Goal: Task Accomplishment & Management: Use online tool/utility

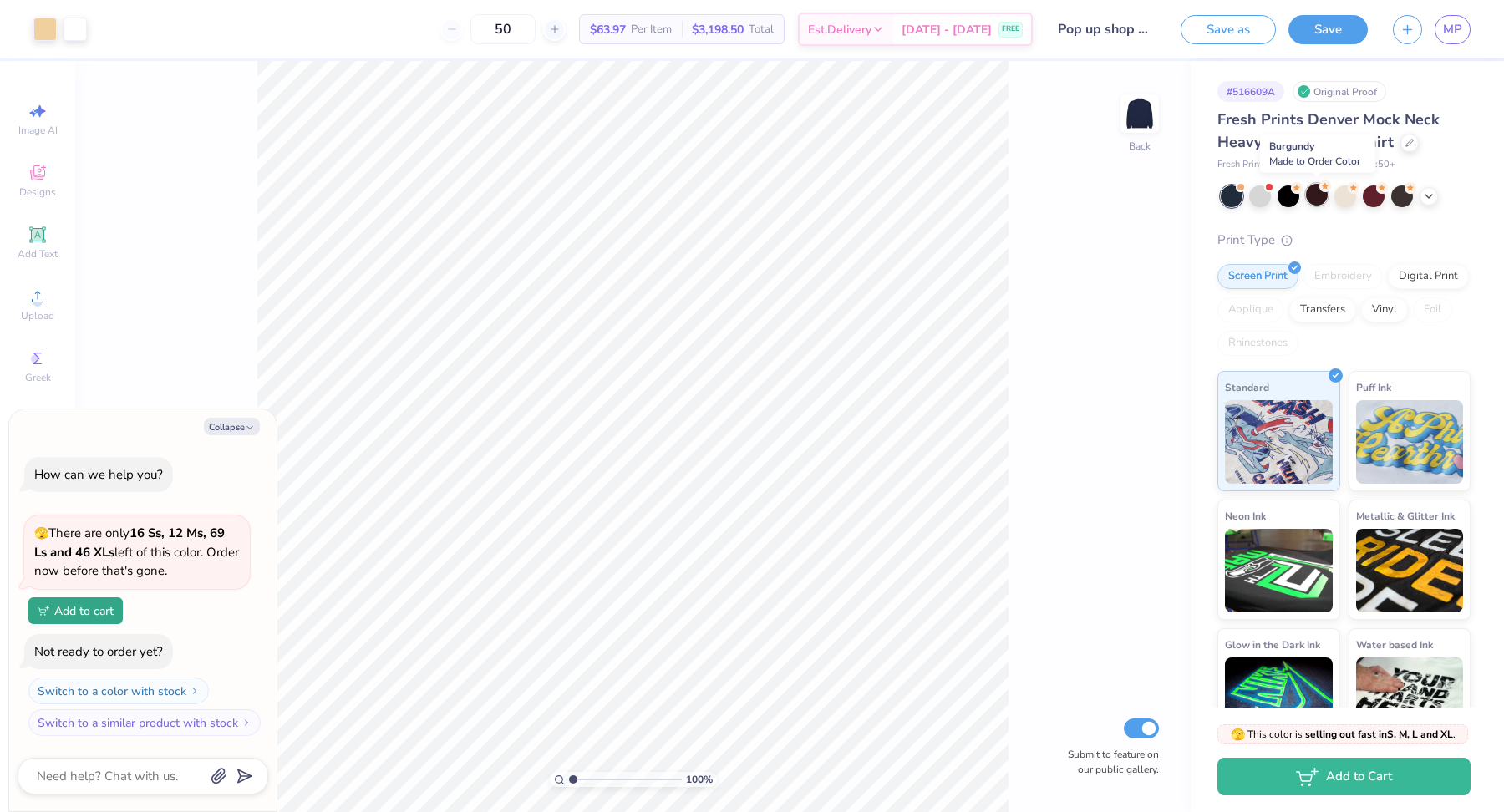
click at [1320, 197] on div at bounding box center [1316, 194] width 22 height 22
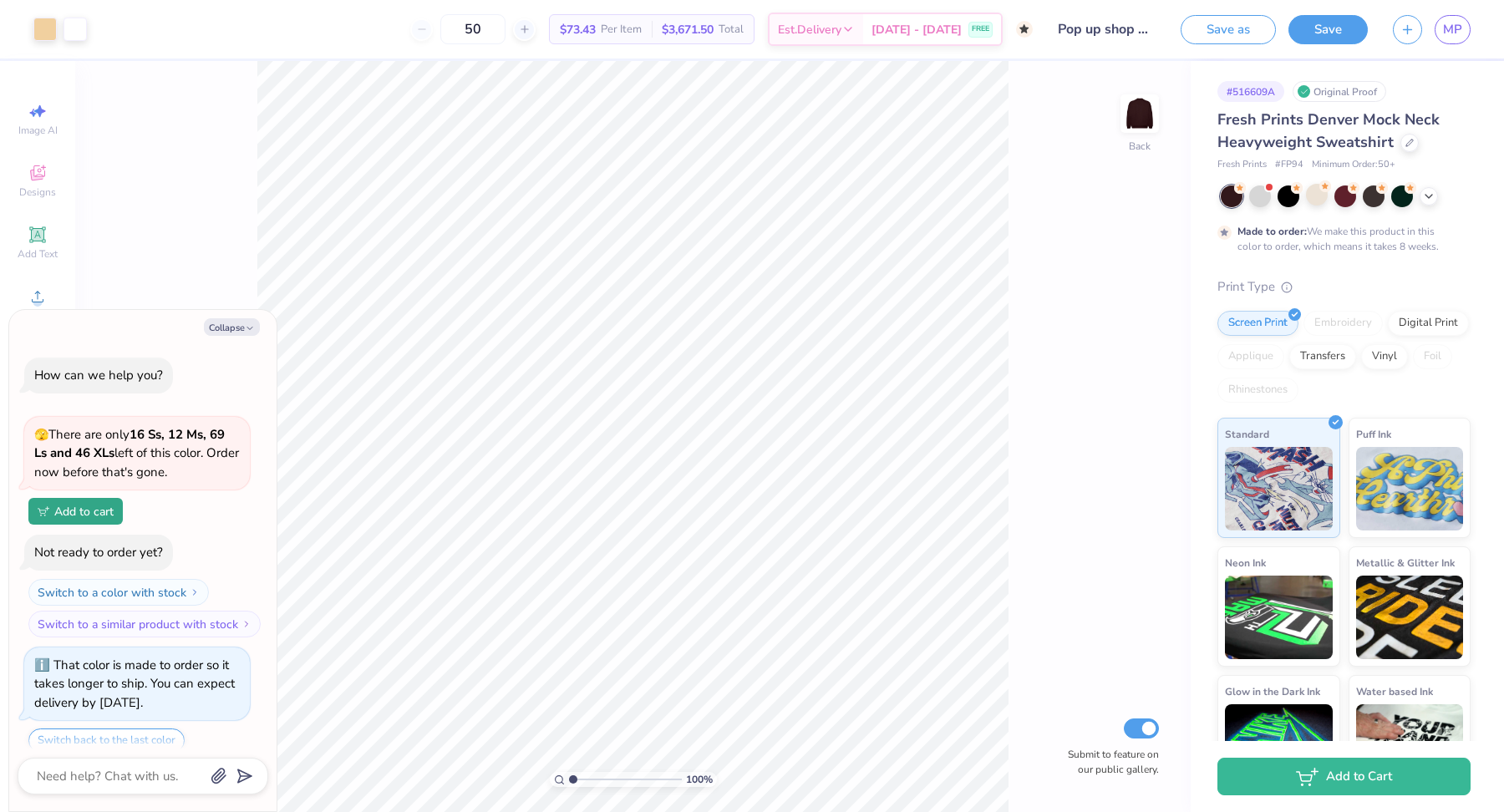
scroll to position [56, 0]
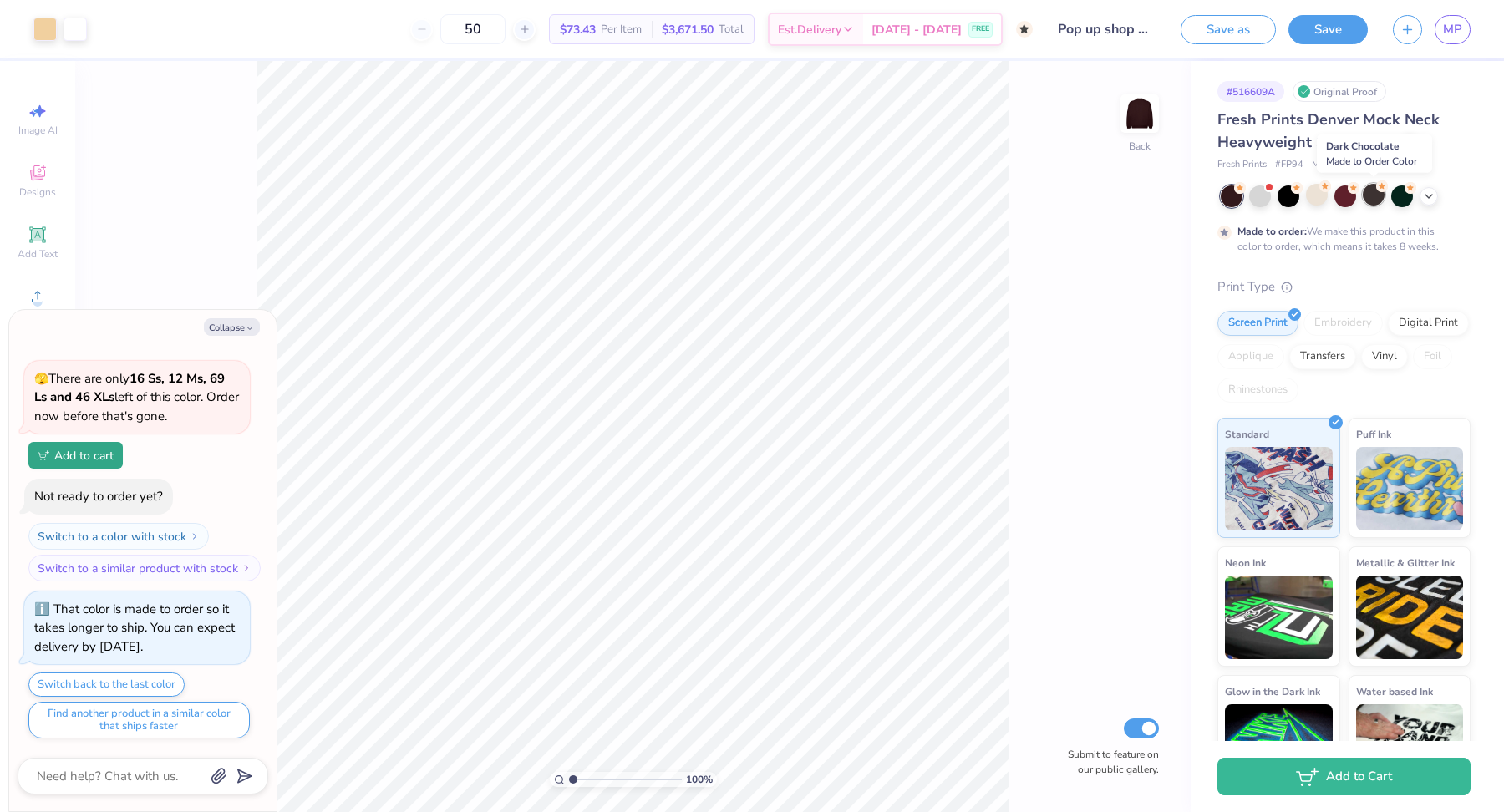
click at [1378, 196] on div at bounding box center [1373, 194] width 22 height 22
click at [1437, 196] on div at bounding box center [1345, 196] width 249 height 22
click at [1431, 198] on icon at bounding box center [1429, 195] width 13 height 13
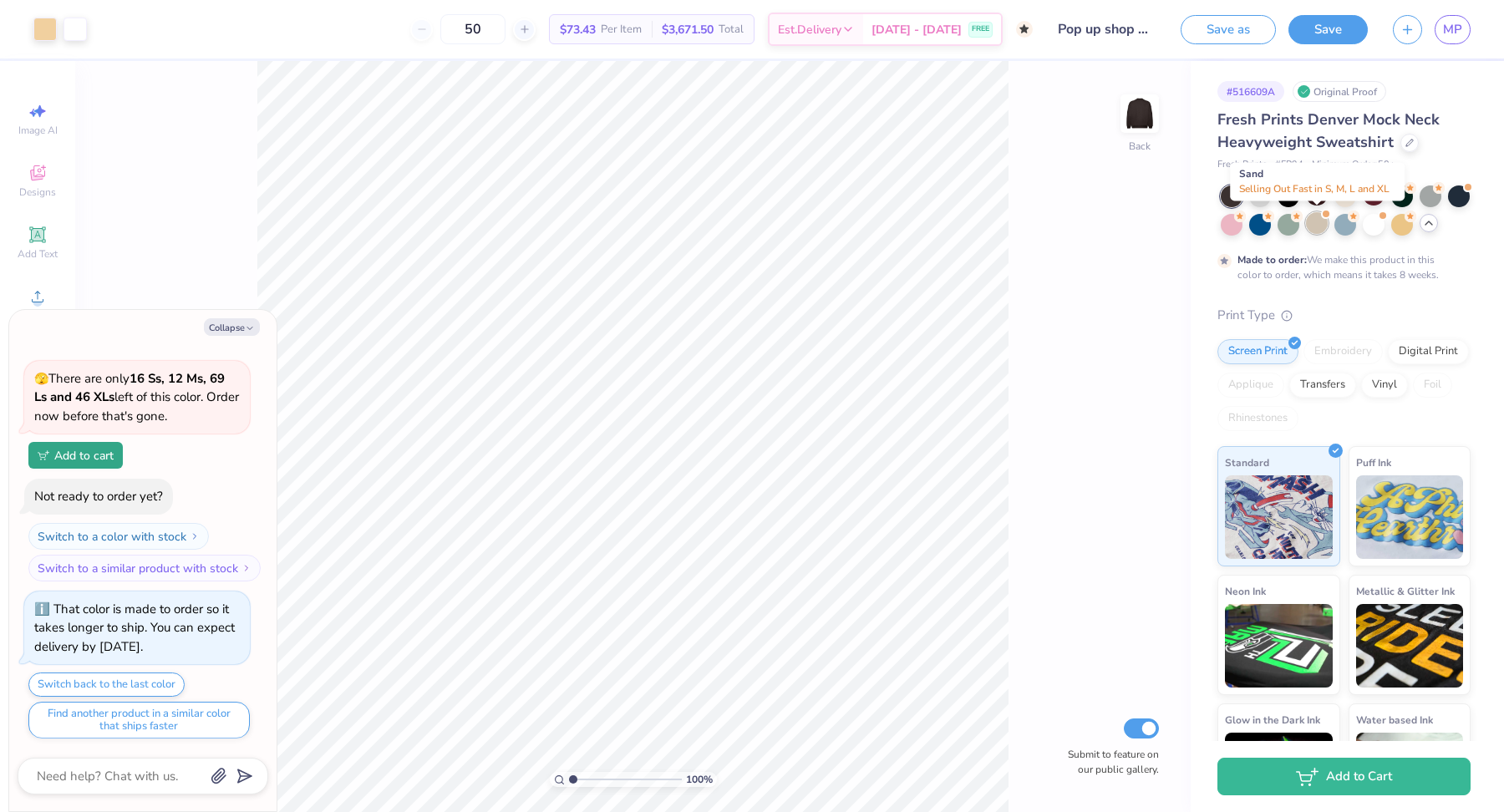
click at [1315, 226] on div at bounding box center [1316, 222] width 22 height 22
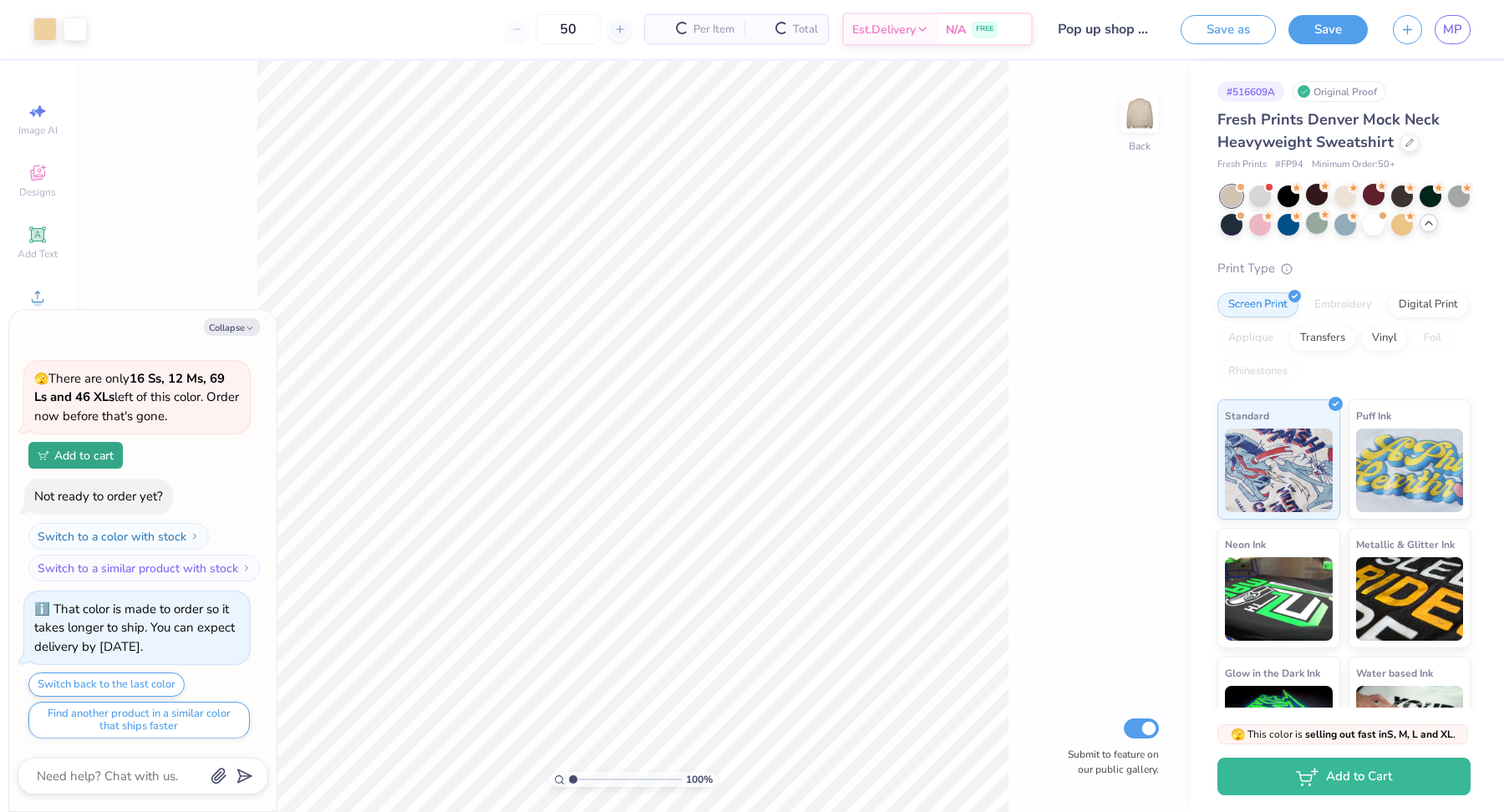
scroll to position [402, 0]
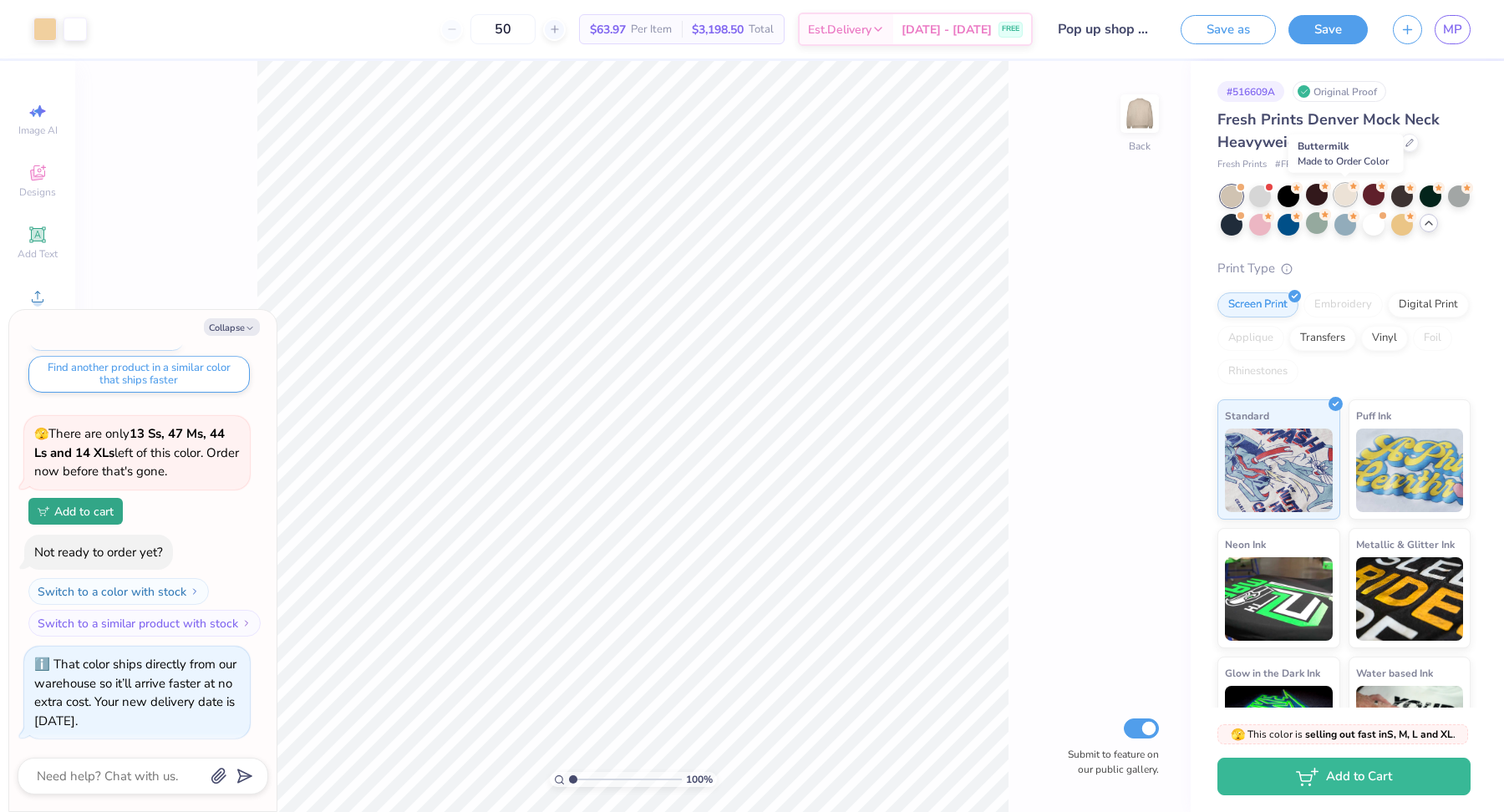
click at [1342, 196] on div at bounding box center [1345, 194] width 22 height 22
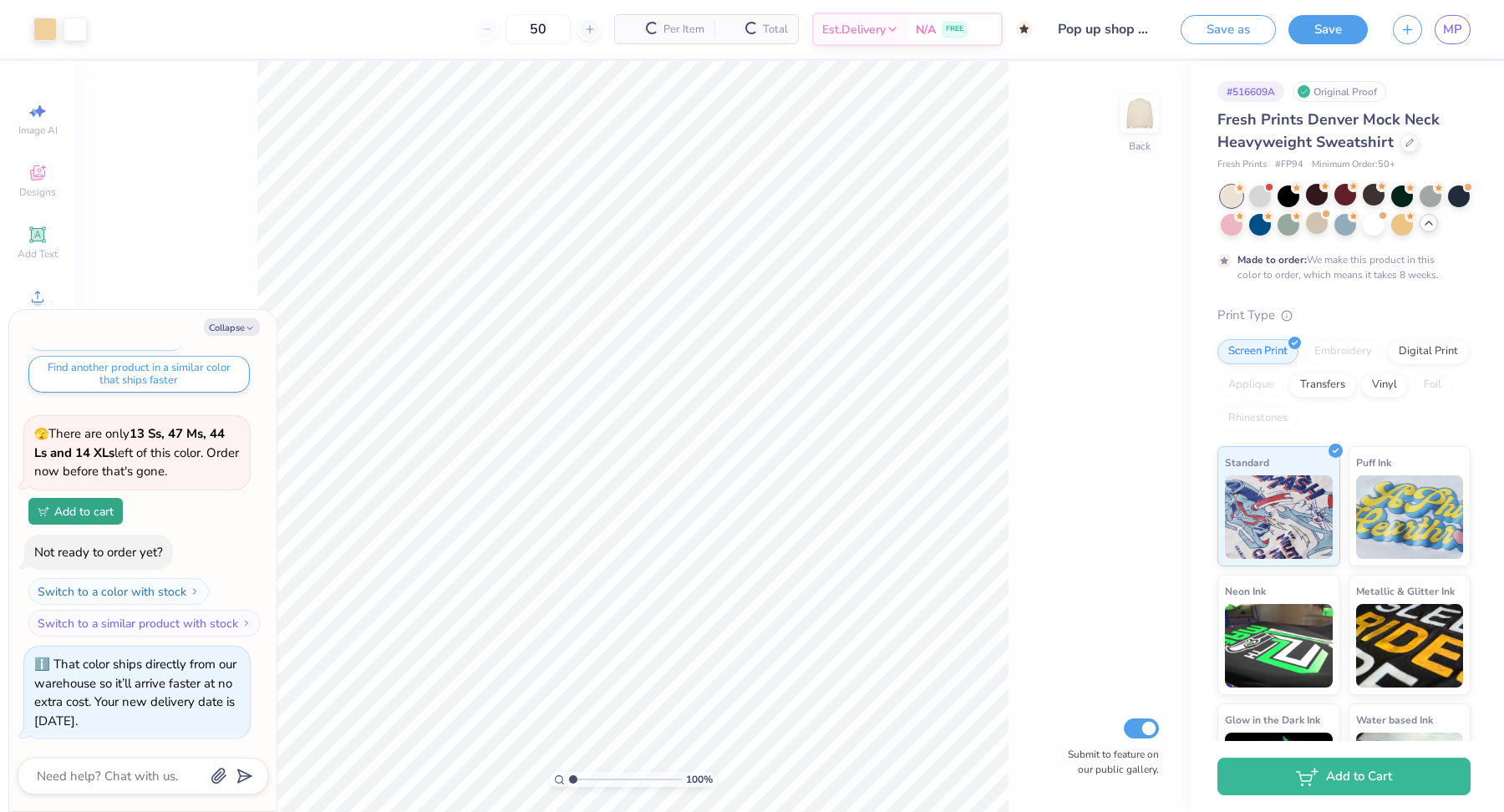
scroll to position [558, 0]
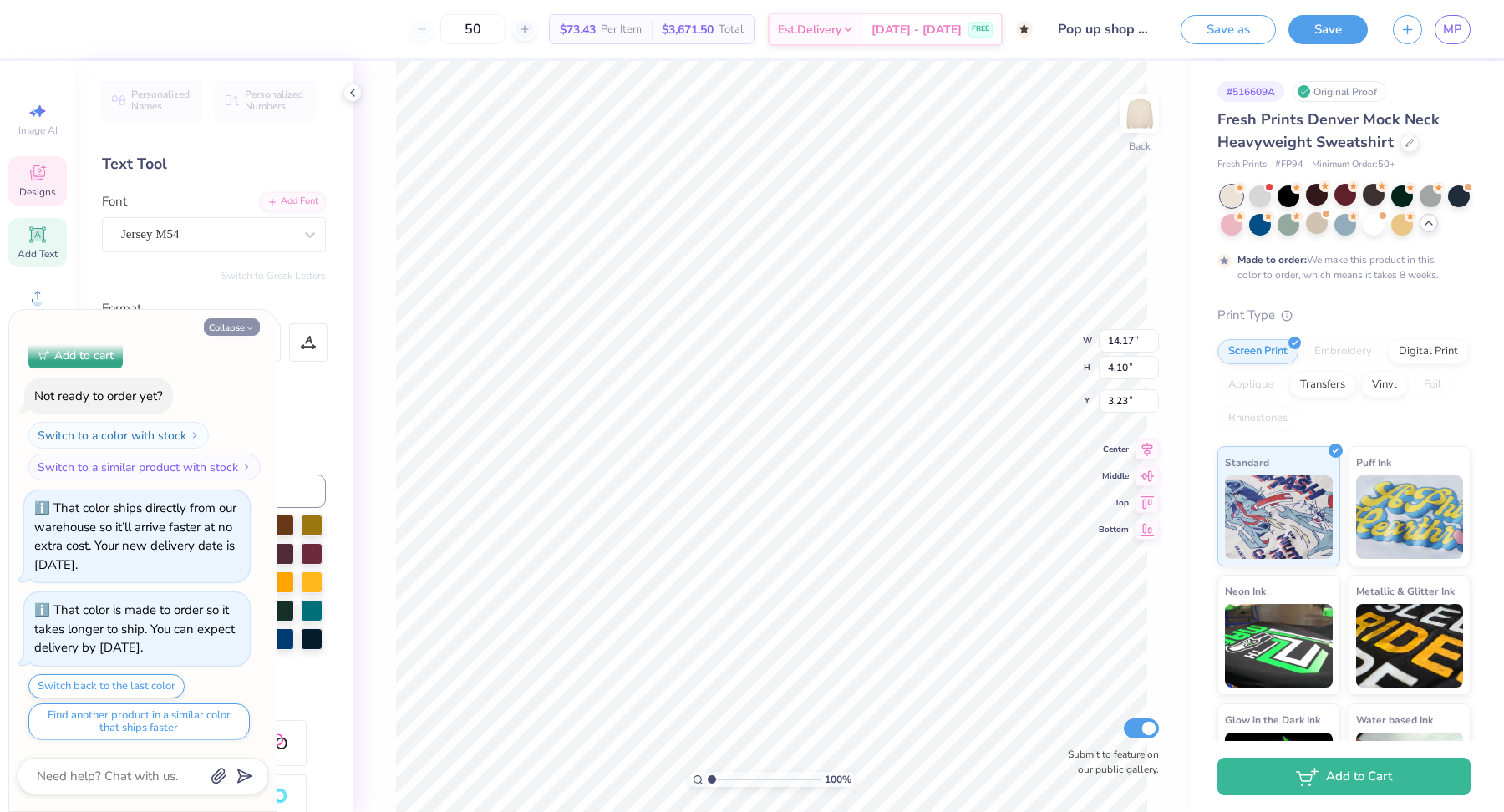
click at [234, 332] on button "Collapse" at bounding box center [232, 326] width 56 height 18
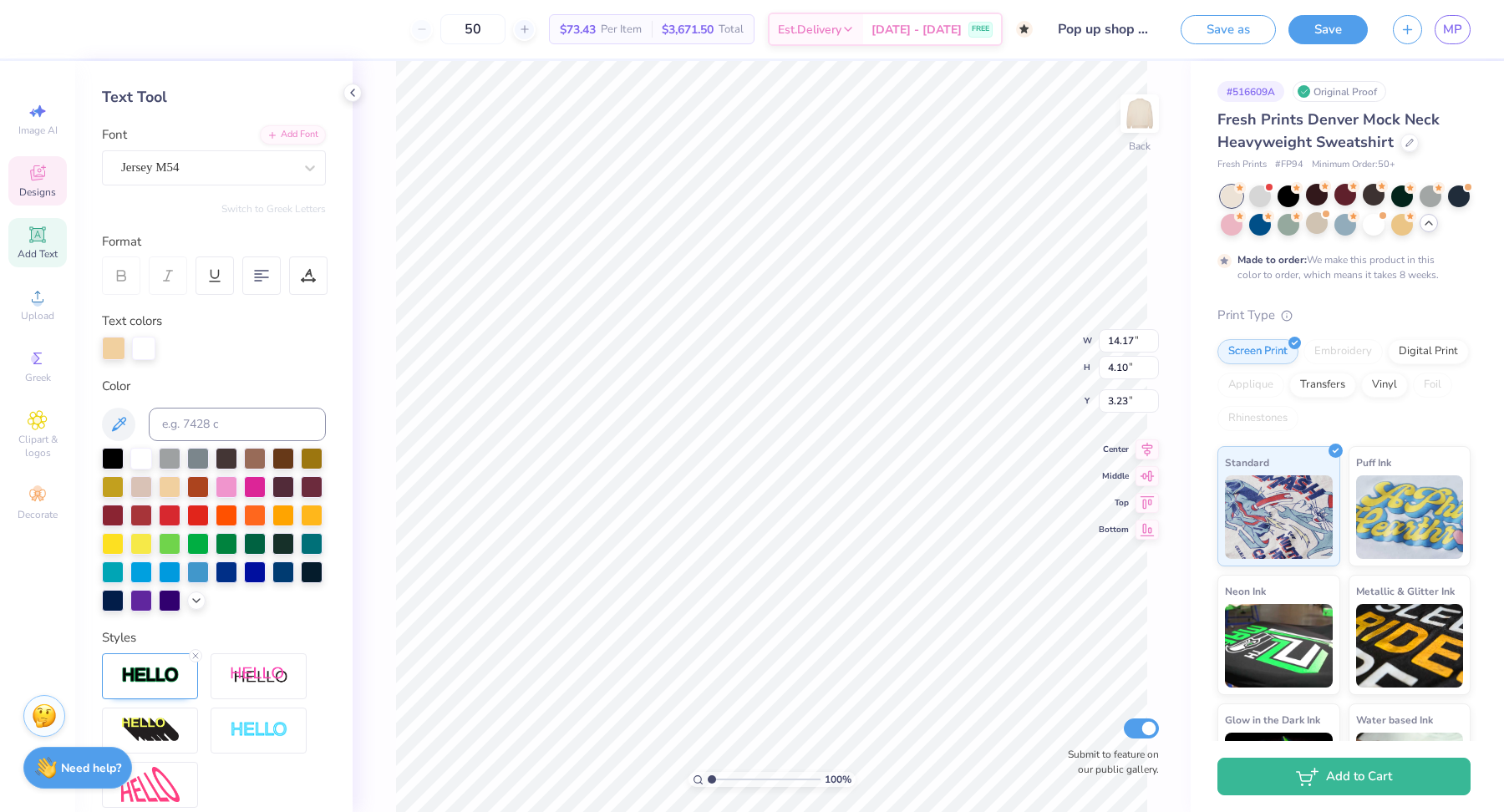
scroll to position [69, 0]
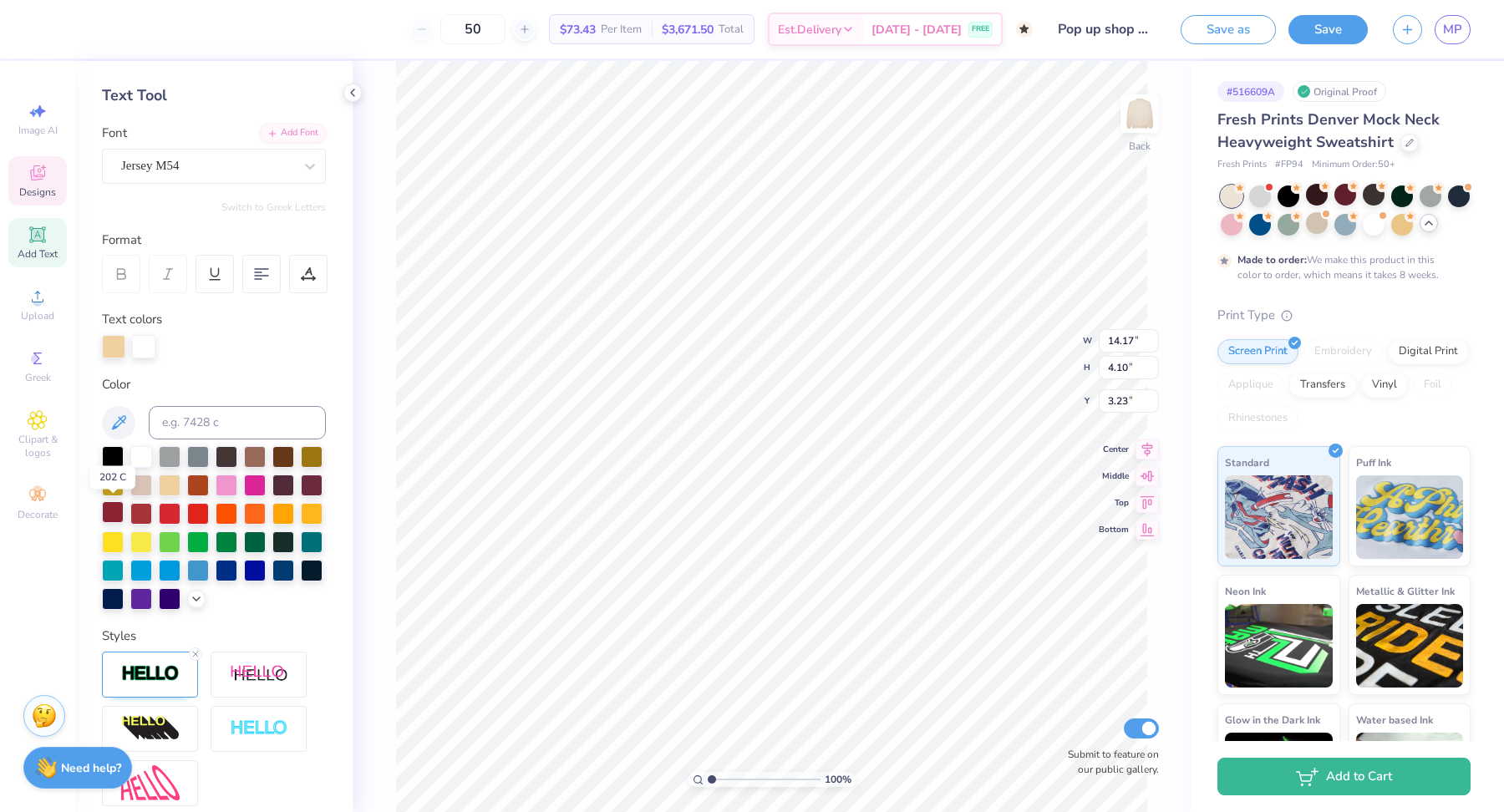
click at [116, 517] on div at bounding box center [112, 512] width 22 height 22
click at [137, 517] on div at bounding box center [140, 512] width 22 height 22
click at [316, 483] on div at bounding box center [312, 483] width 22 height 22
click at [142, 507] on div at bounding box center [140, 512] width 22 height 22
click at [273, 355] on div at bounding box center [214, 346] width 224 height 24
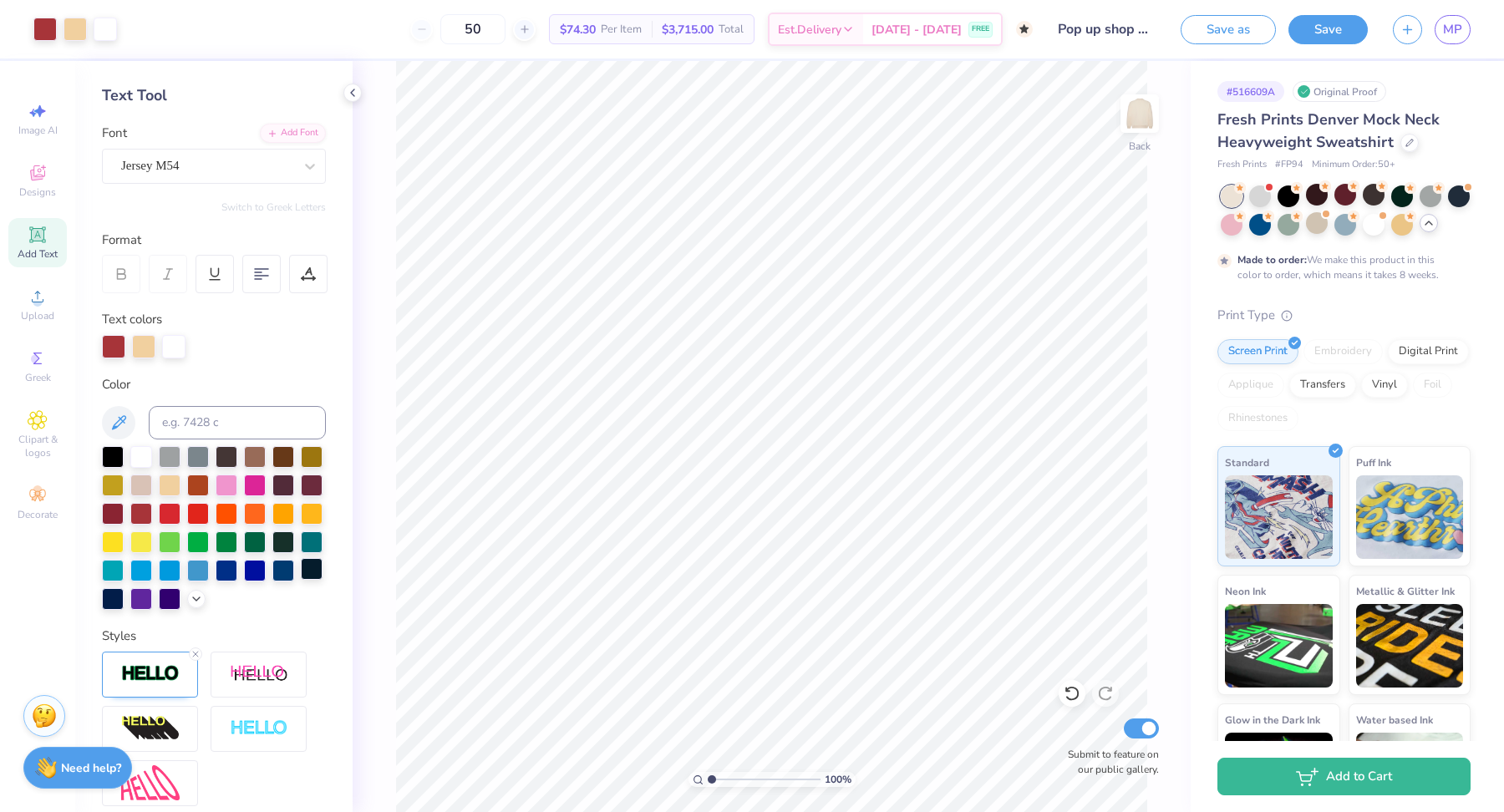
click at [309, 576] on div at bounding box center [312, 568] width 22 height 22
click at [1292, 220] on div at bounding box center [1288, 222] width 22 height 22
click at [1342, 222] on div at bounding box center [1345, 222] width 22 height 22
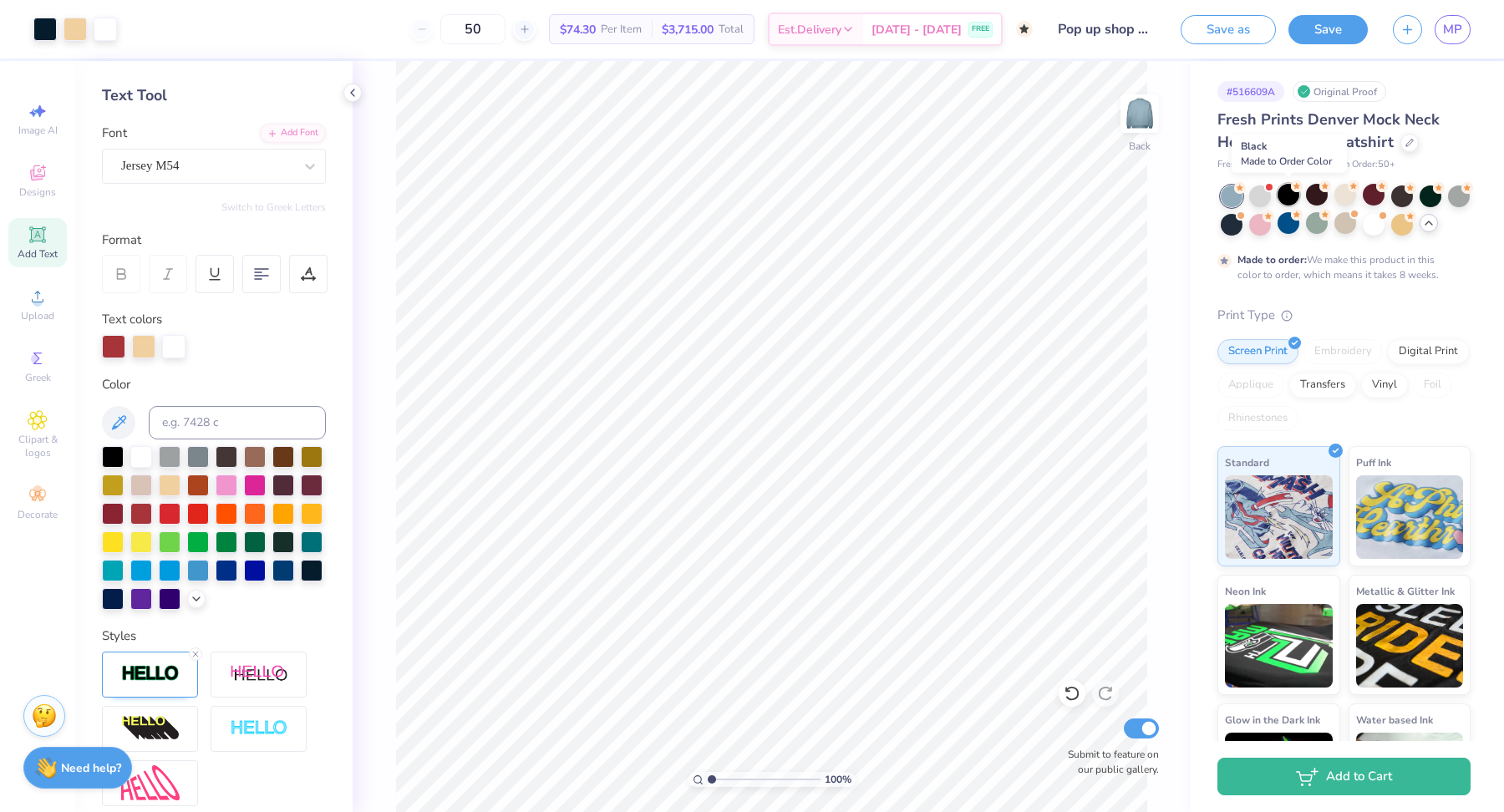
click at [1284, 196] on div at bounding box center [1288, 194] width 22 height 22
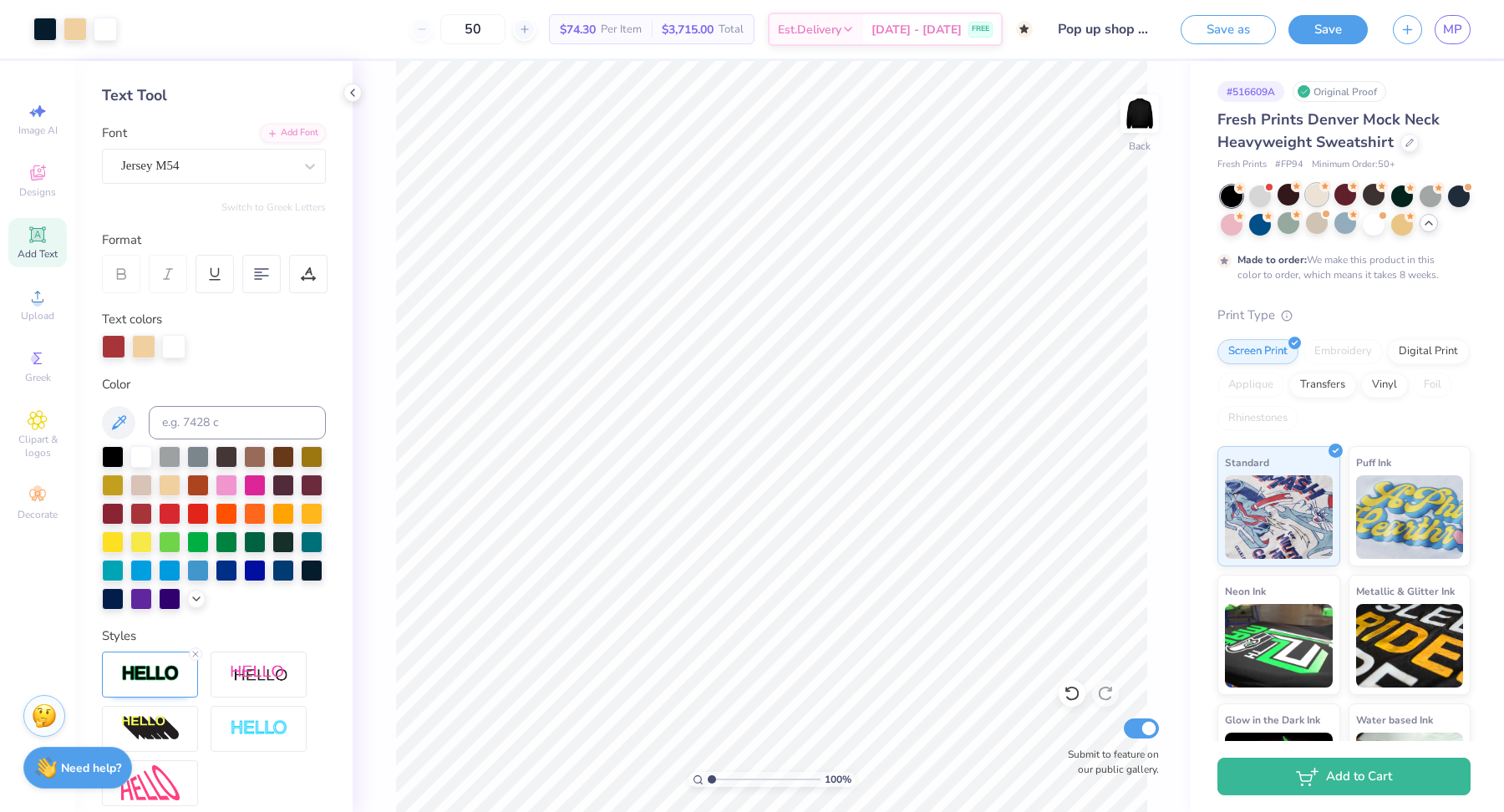
click at [1322, 196] on div at bounding box center [1316, 194] width 22 height 22
click at [1343, 197] on div at bounding box center [1345, 194] width 22 height 22
click at [1256, 189] on div at bounding box center [1259, 194] width 22 height 22
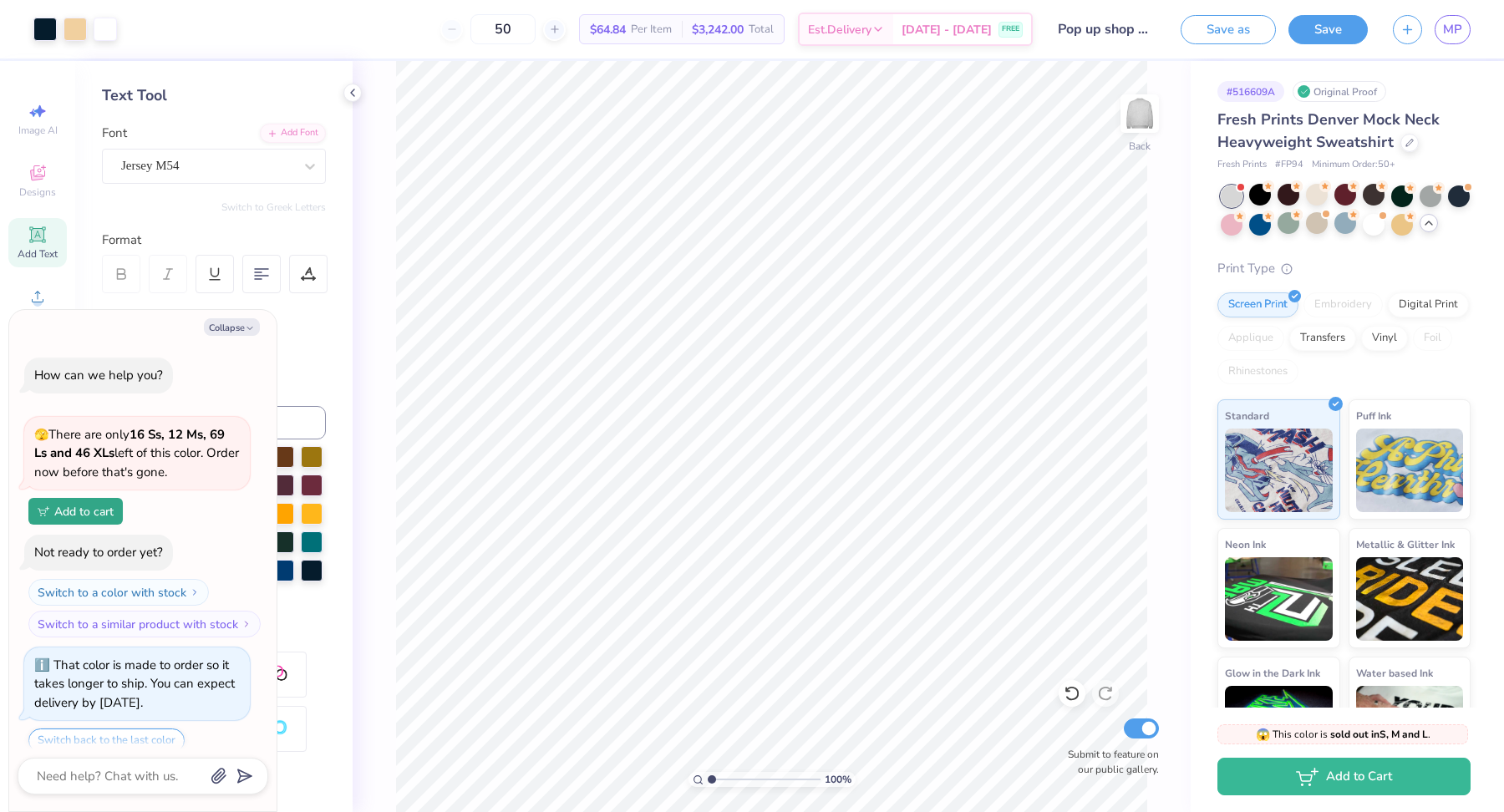
scroll to position [923, 0]
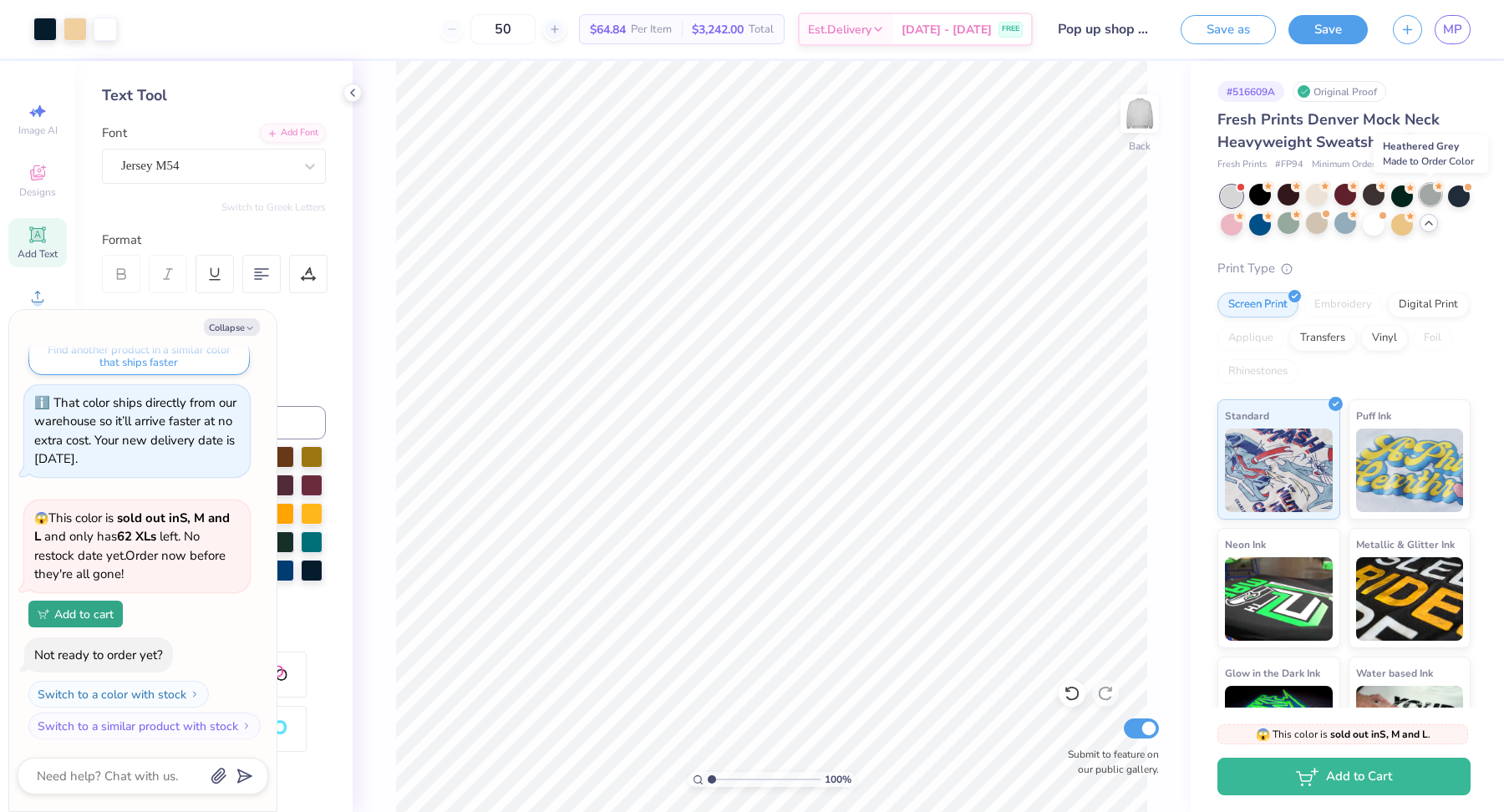
click at [1433, 199] on div at bounding box center [1430, 194] width 22 height 22
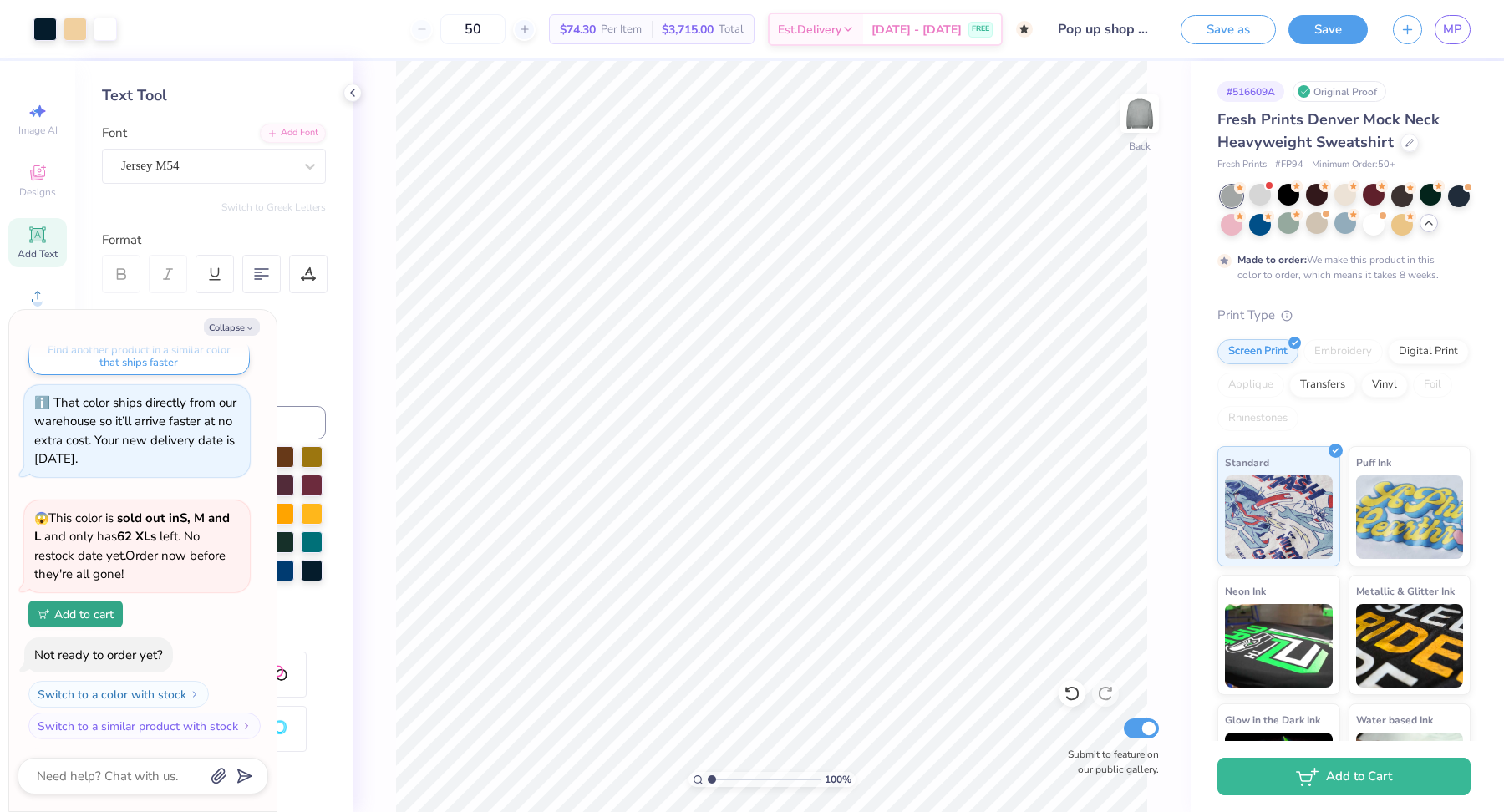
scroll to position [1078, 0]
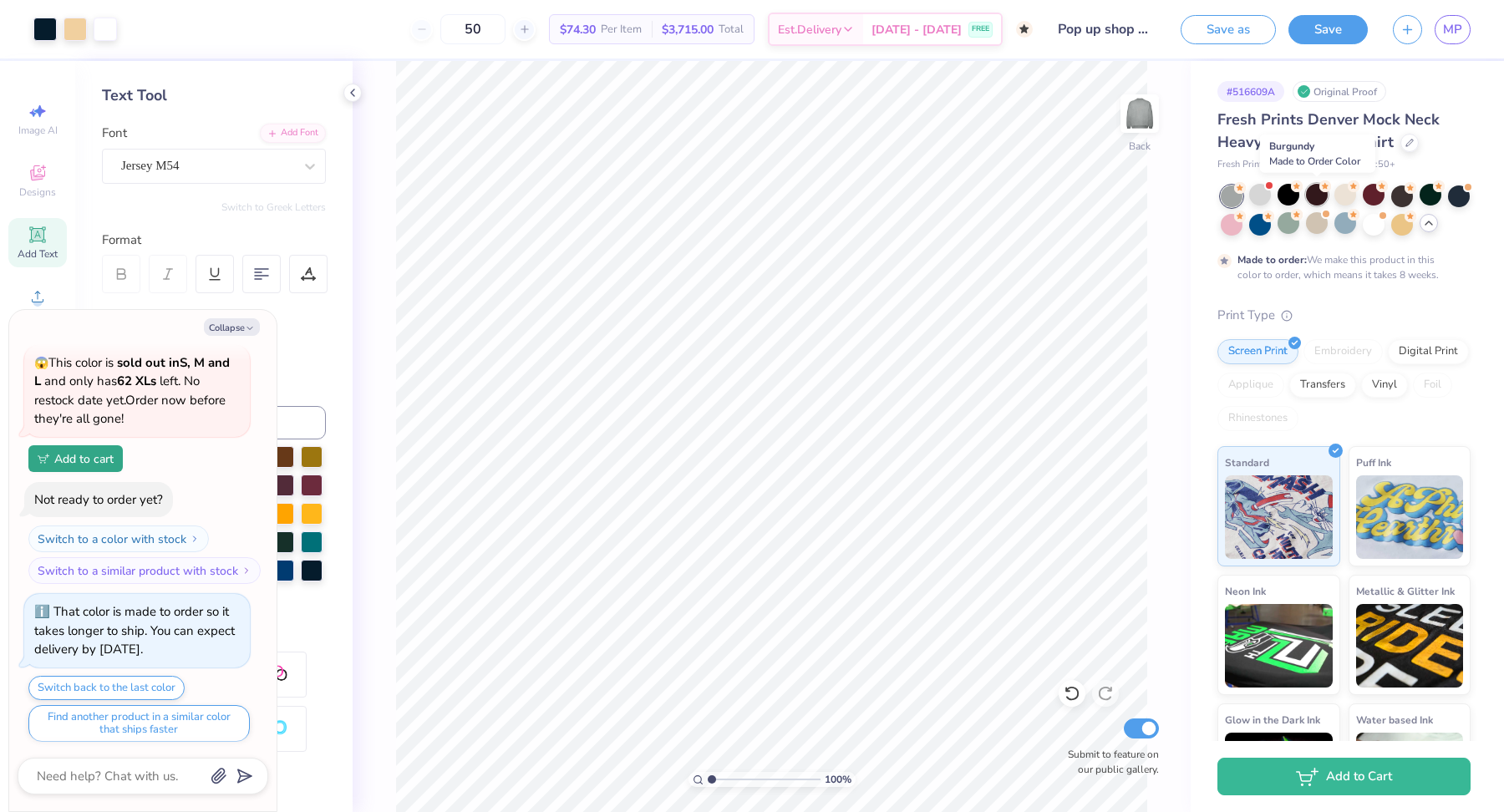
click at [1318, 195] on div at bounding box center [1316, 194] width 22 height 22
click at [1378, 193] on div at bounding box center [1373, 194] width 22 height 22
click at [1346, 192] on div at bounding box center [1345, 194] width 22 height 22
click at [226, 324] on button "Collapse" at bounding box center [232, 326] width 56 height 18
type textarea "x"
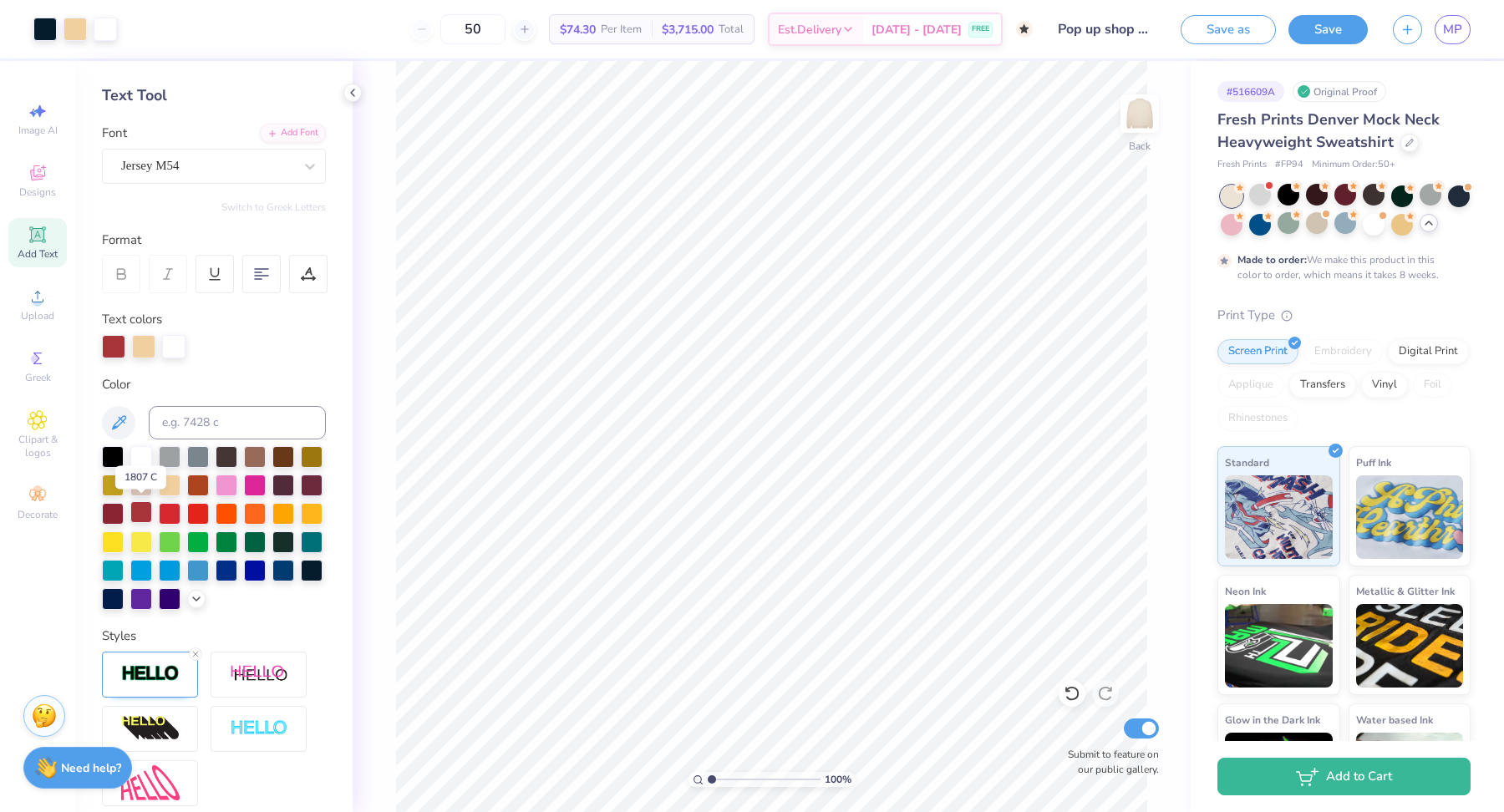
click at [148, 517] on div at bounding box center [140, 512] width 22 height 22
click at [1314, 29] on button "Save" at bounding box center [1328, 26] width 79 height 29
